Goal: Information Seeking & Learning: Learn about a topic

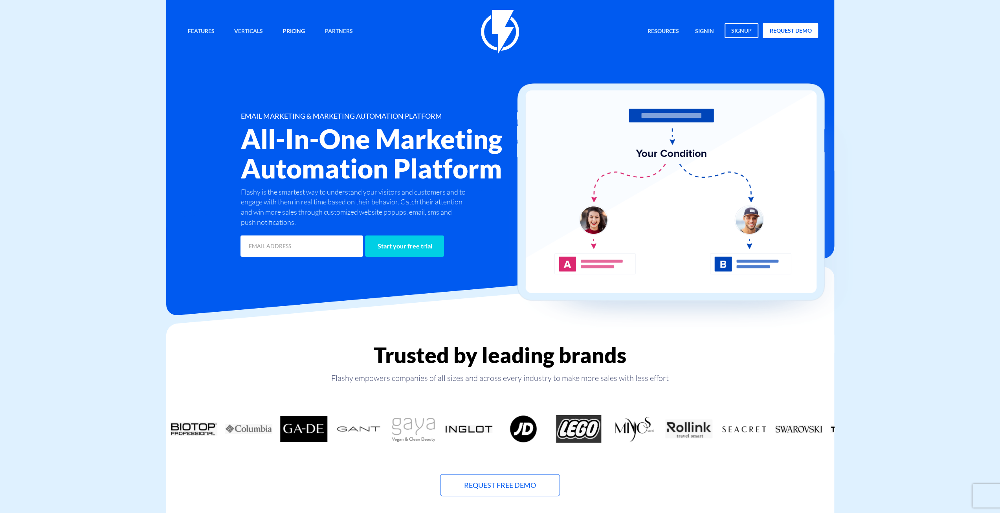
click at [291, 34] on link "Pricing" at bounding box center [294, 31] width 34 height 17
click at [506, 20] on img at bounding box center [500, 32] width 38 height 44
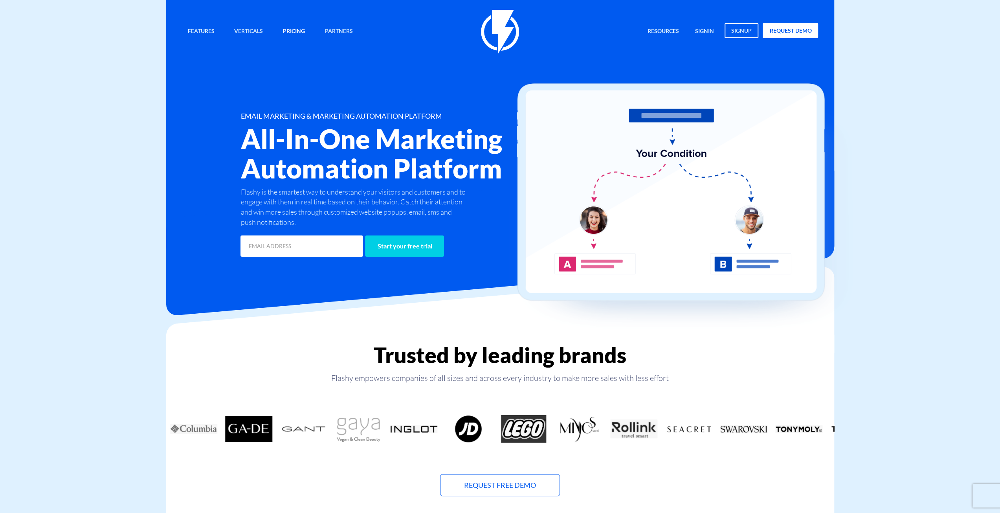
click at [296, 32] on link "Pricing" at bounding box center [294, 31] width 34 height 17
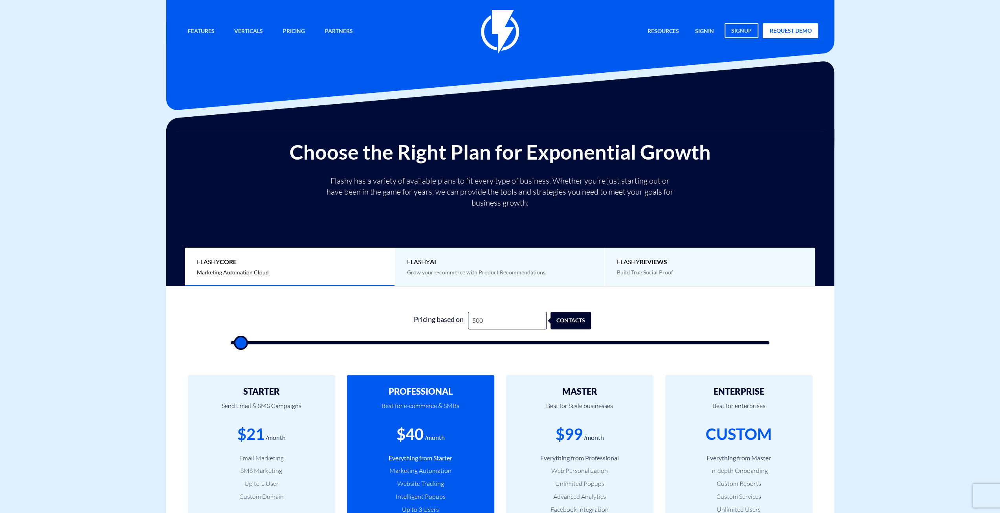
click at [450, 265] on span "Flashy AI" at bounding box center [500, 261] width 186 height 9
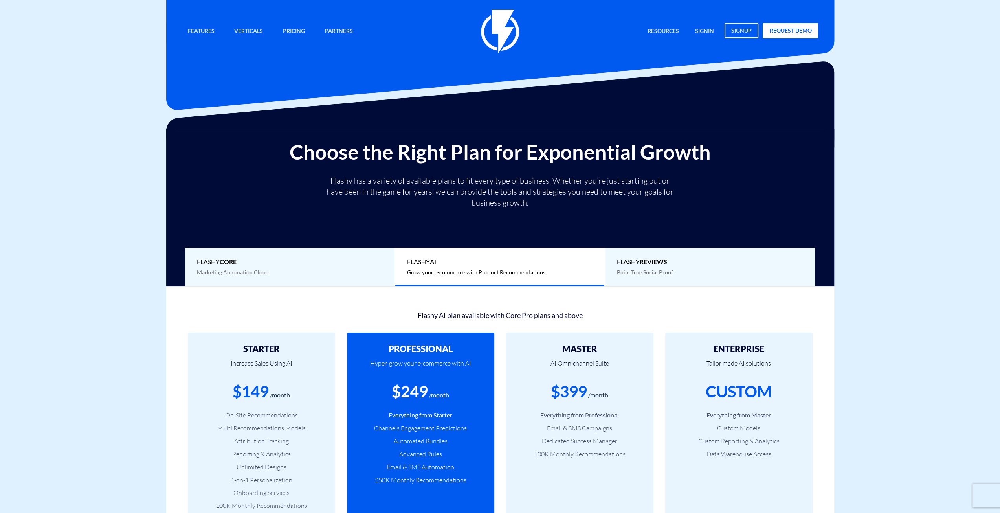
click at [662, 266] on span "Flashy REVIEWS" at bounding box center [710, 261] width 186 height 9
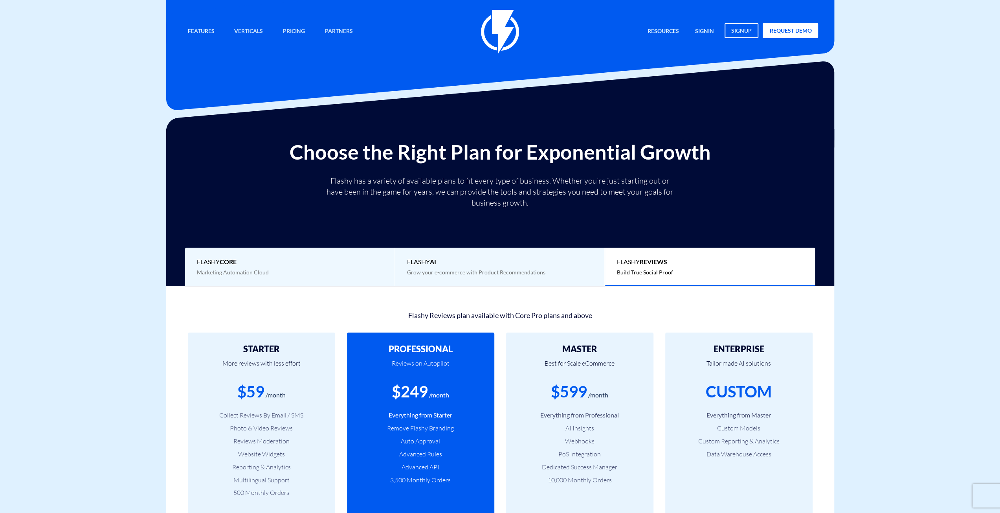
click at [445, 264] on span "Flashy AI" at bounding box center [500, 261] width 186 height 9
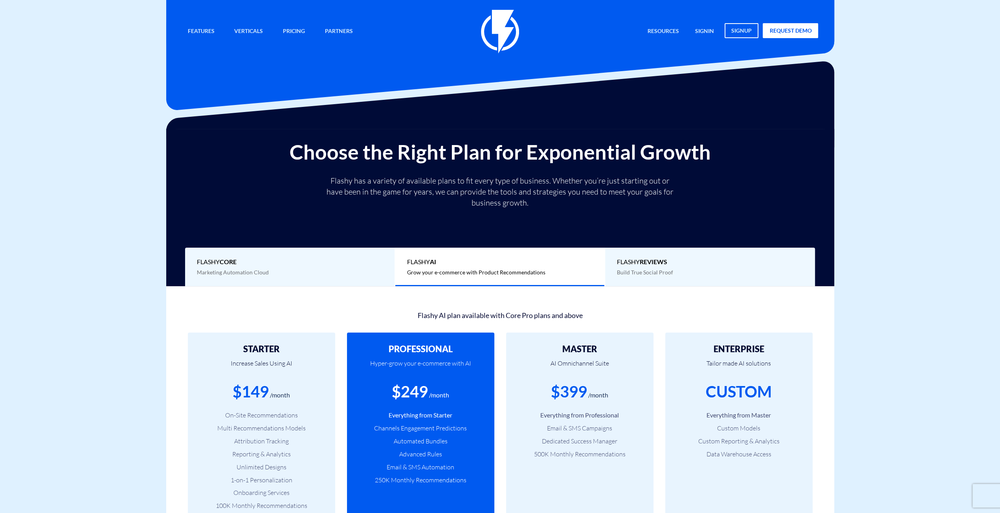
click at [296, 266] on span "Flashy Core" at bounding box center [290, 261] width 186 height 9
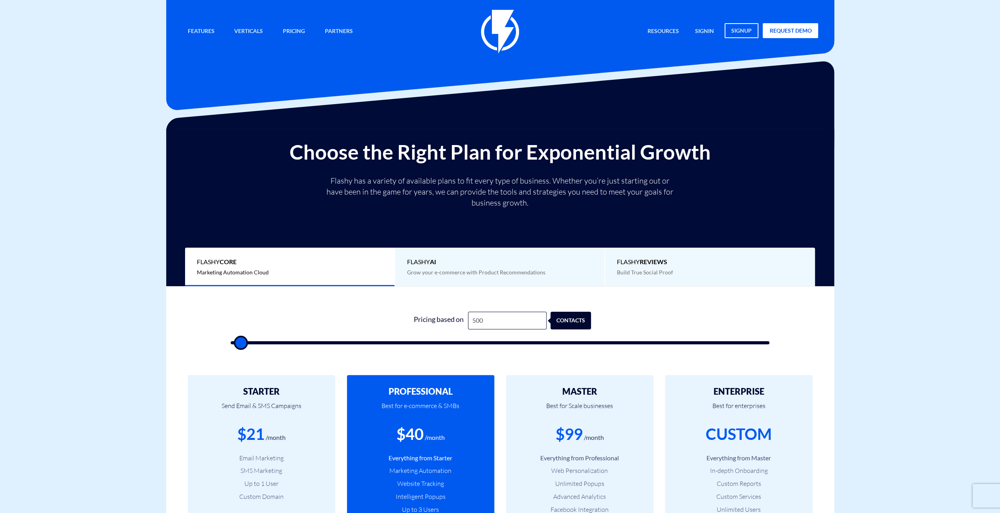
click at [512, 273] on span "Grow your e-commerce with Product Recommendations" at bounding box center [476, 272] width 138 height 7
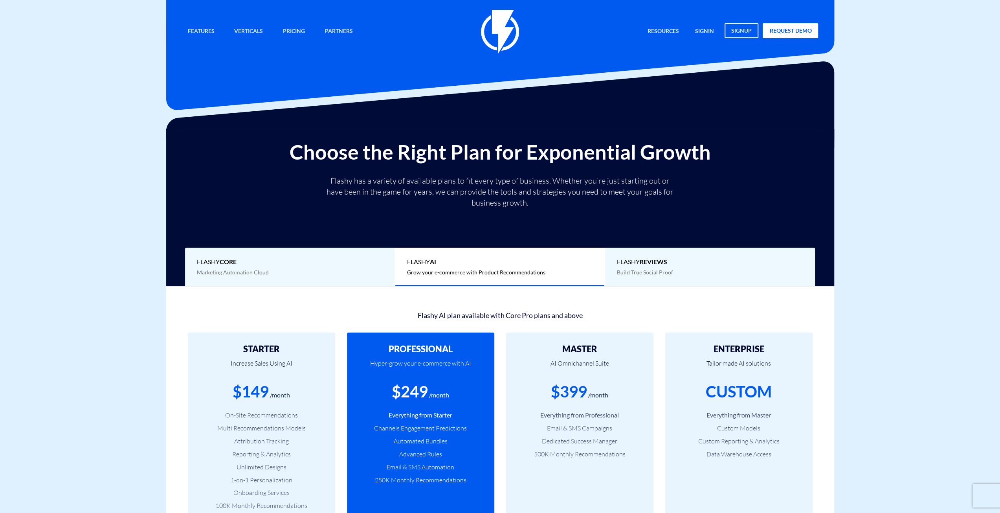
click at [685, 269] on div "Flashy REVIEWS Build True Social Proof" at bounding box center [710, 267] width 210 height 39
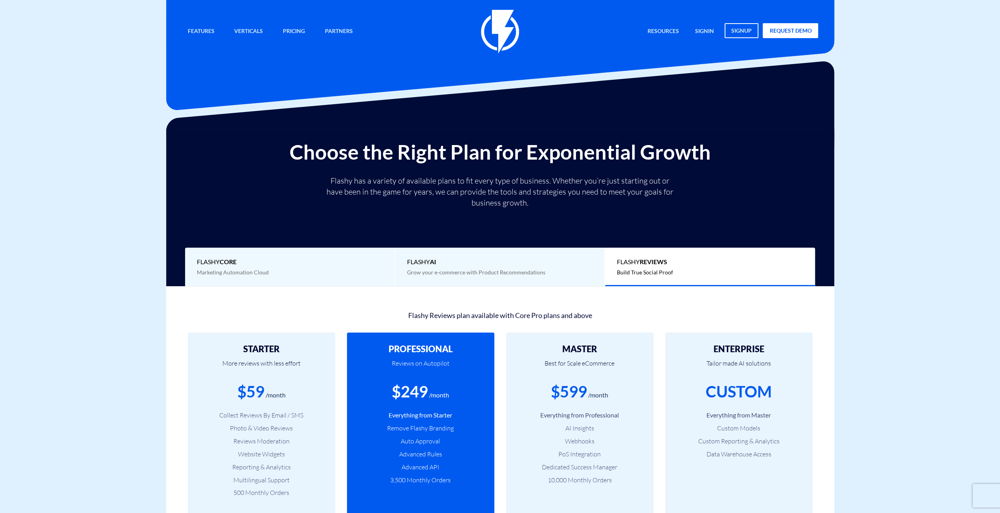
click at [515, 263] on span "Flashy AI" at bounding box center [500, 261] width 186 height 9
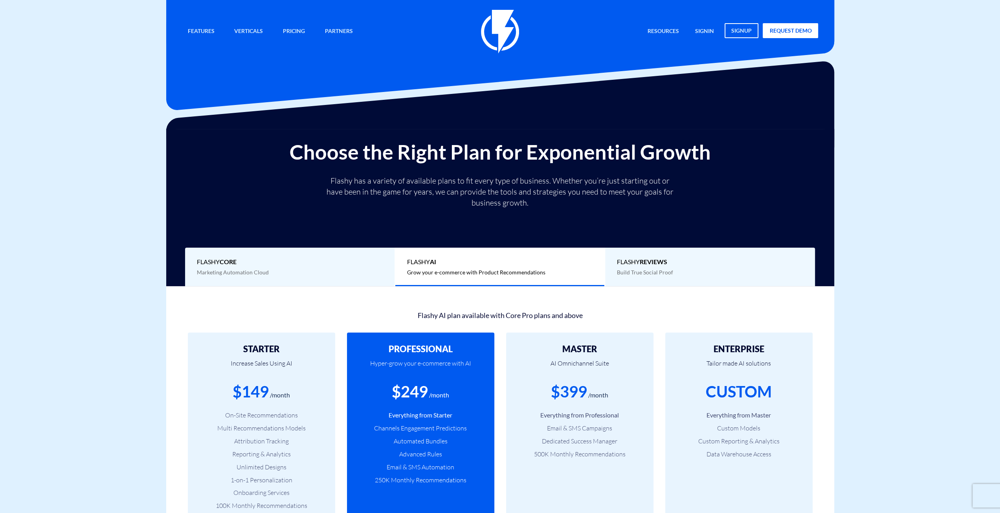
click at [292, 275] on div "Flashy Core Marketing Automation Cloud" at bounding box center [290, 267] width 210 height 39
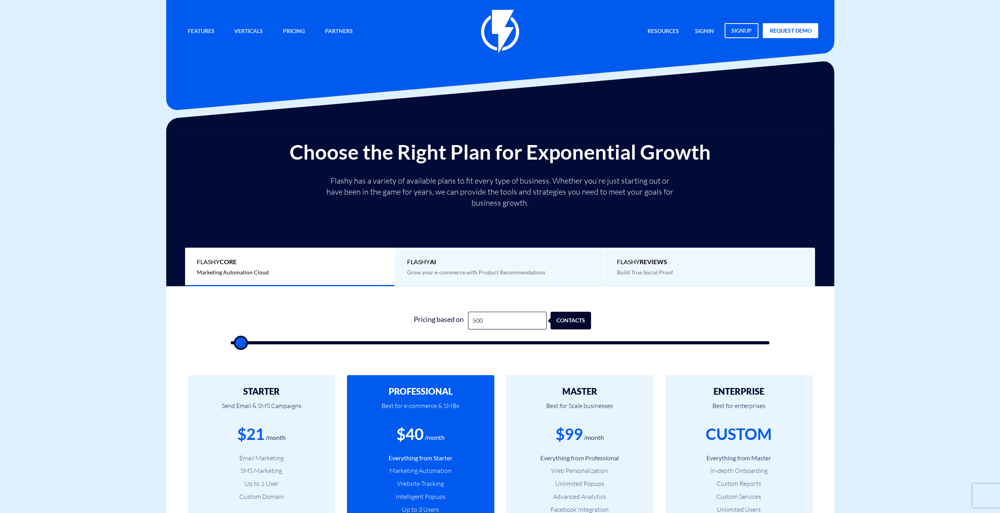
click at [498, 27] on img at bounding box center [500, 32] width 38 height 44
